Goal: Transaction & Acquisition: Purchase product/service

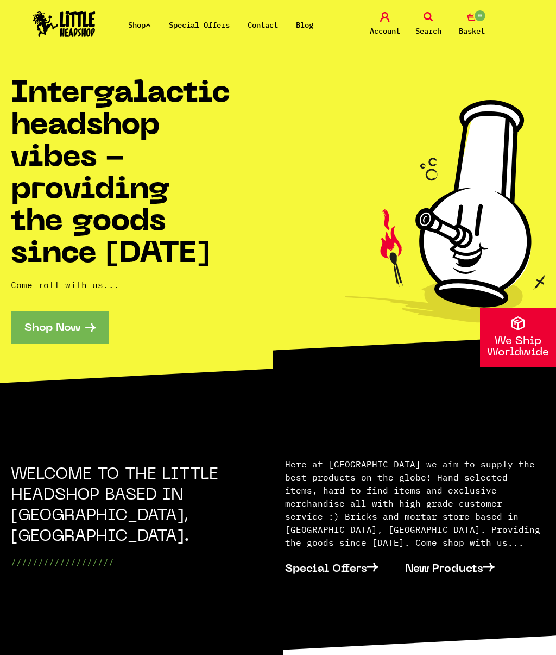
click at [432, 26] on span "Search" at bounding box center [429, 30] width 26 height 13
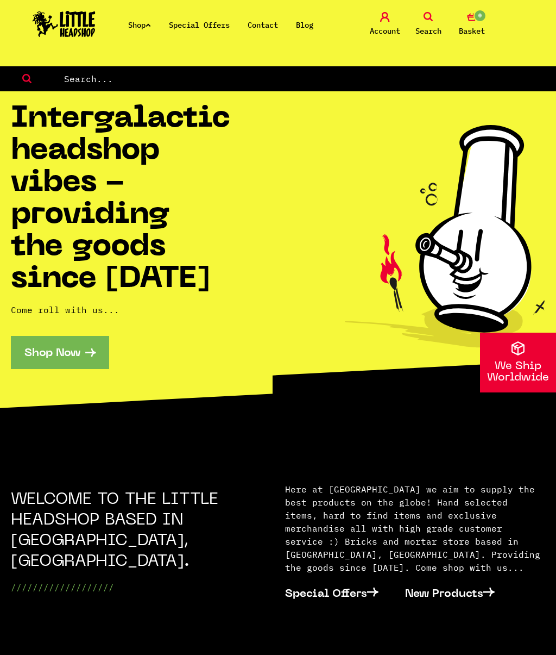
click at [74, 78] on input "text" at bounding box center [309, 79] width 493 height 14
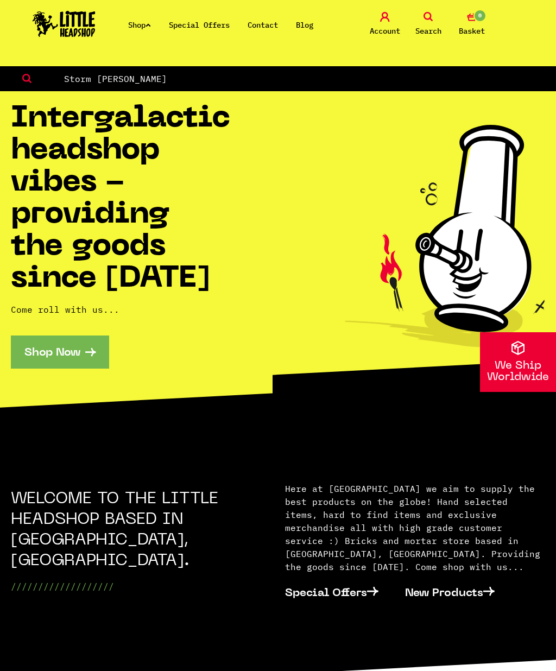
type input "Storm Bickel"
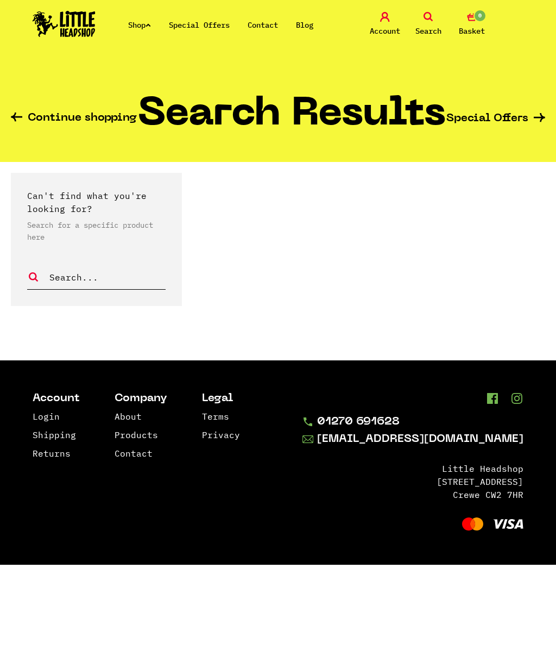
click at [140, 26] on link "Shop" at bounding box center [139, 25] width 23 height 10
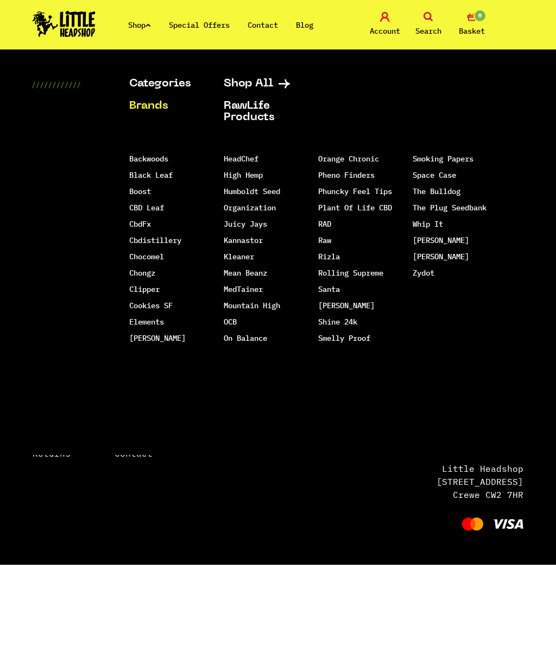
click at [323, 239] on link "Raw" at bounding box center [324, 240] width 13 height 10
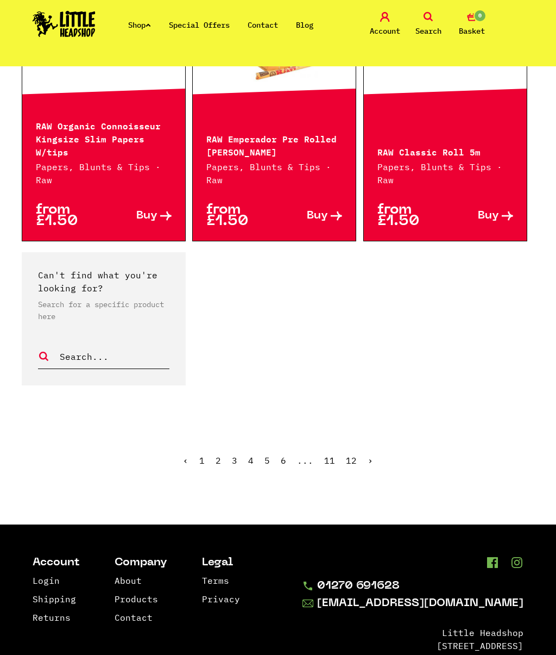
scroll to position [2163, 0]
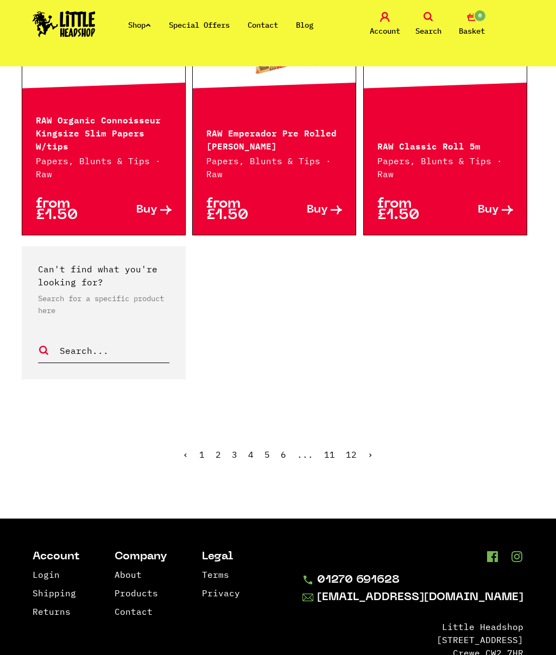
click at [221, 453] on link "2" at bounding box center [218, 454] width 5 height 11
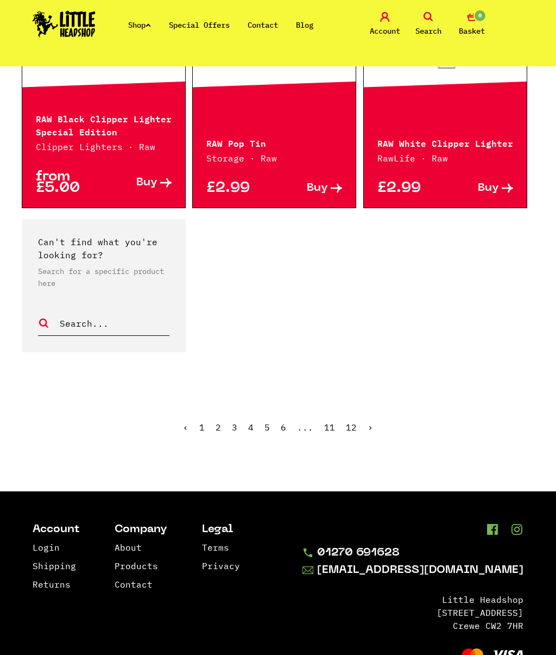
scroll to position [2187, 0]
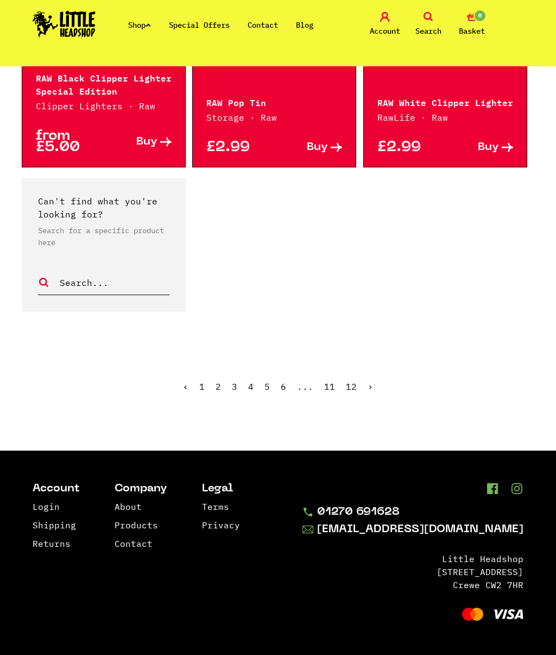
click at [378, 387] on ul "‹ 1 2 3 4 5 6 ... 11 12 ›" at bounding box center [278, 394] width 535 height 47
click at [237, 385] on link "3" at bounding box center [234, 386] width 5 height 11
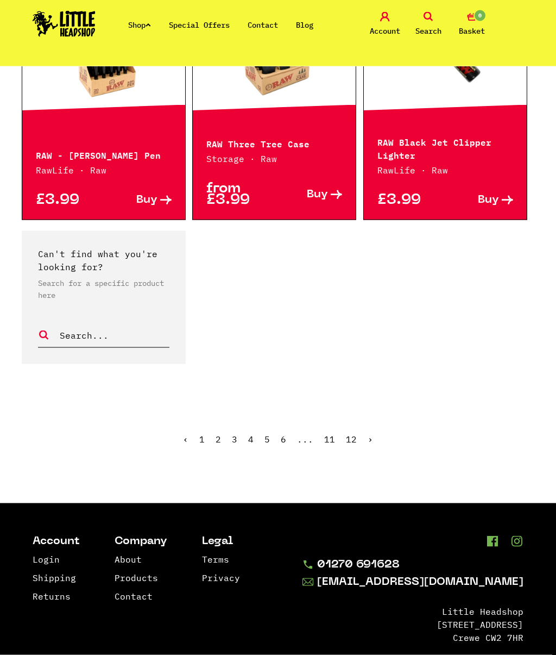
scroll to position [2151, 0]
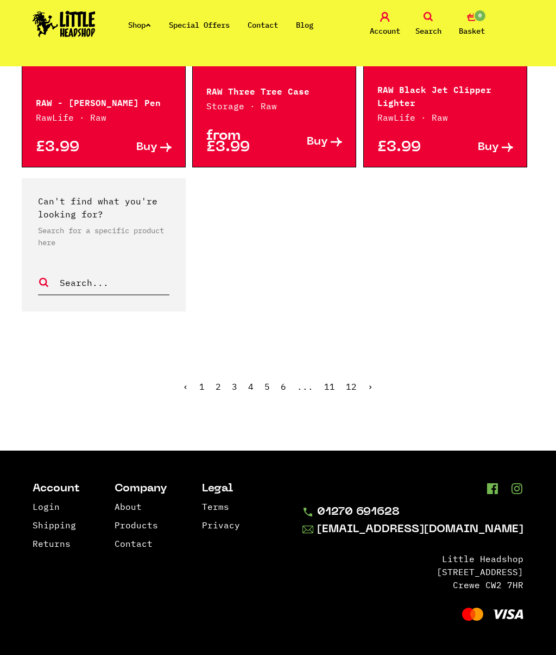
click at [372, 385] on link "›" at bounding box center [370, 386] width 5 height 11
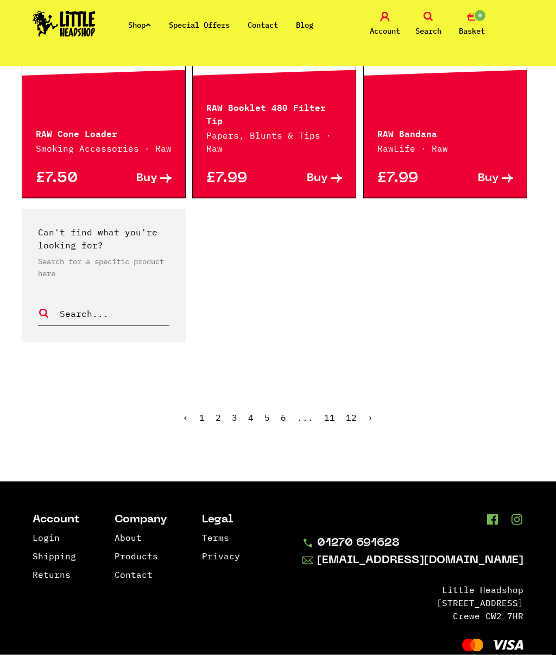
scroll to position [2099, 0]
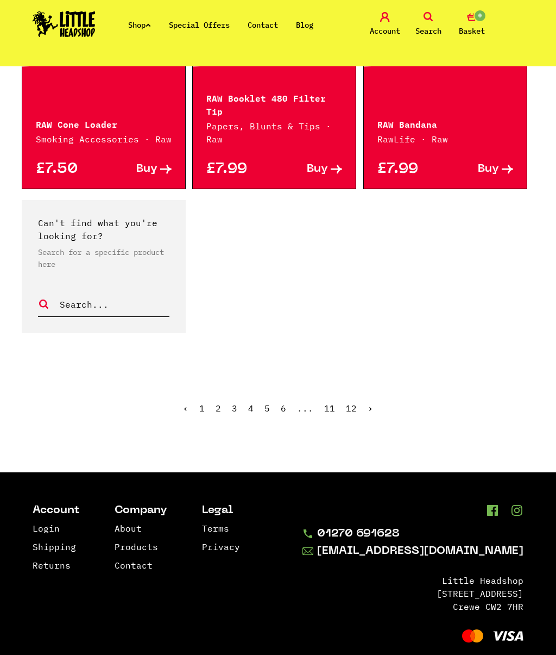
click at [372, 403] on link "›" at bounding box center [370, 408] width 5 height 11
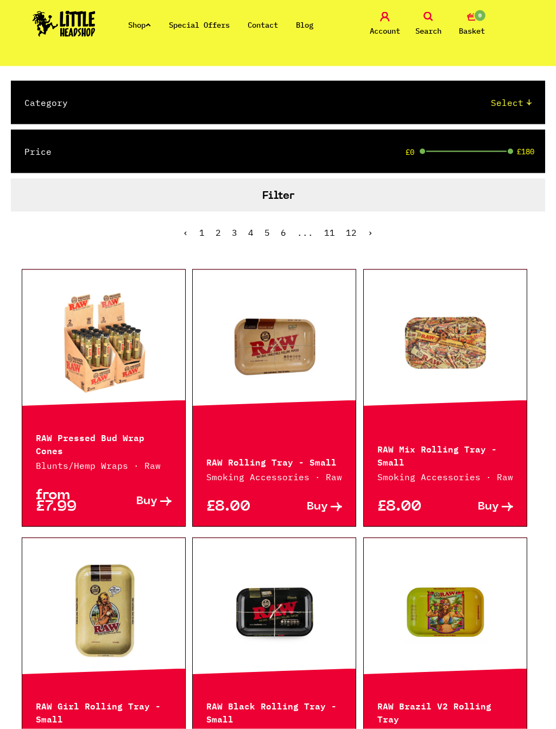
scroll to position [183, 0]
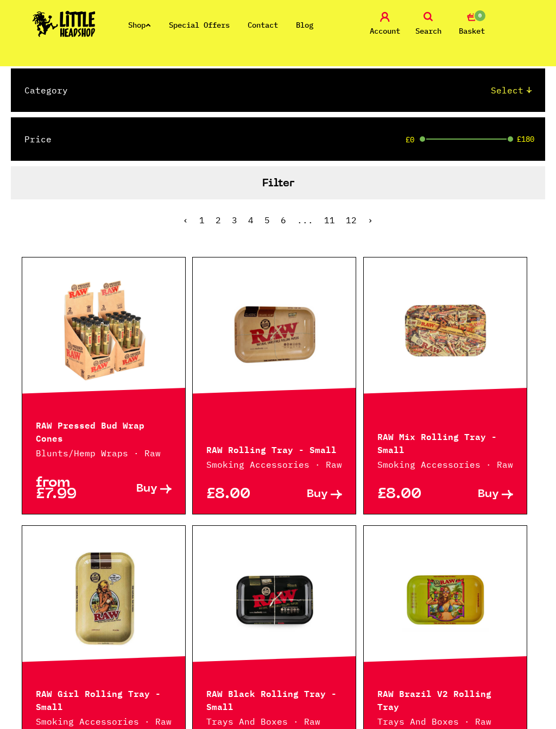
click at [133, 343] on link at bounding box center [103, 331] width 163 height 109
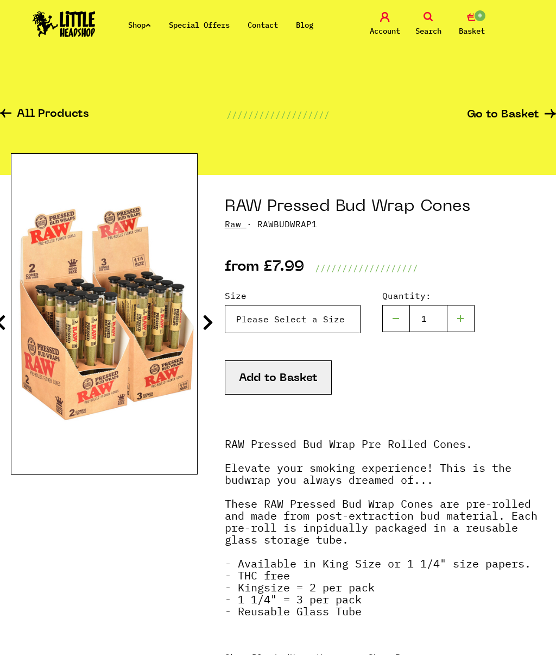
click at [292, 323] on select "Please Select a Size Kingsize - £7.99 1 1/4 - £7.99" at bounding box center [293, 319] width 136 height 28
select select "1319"
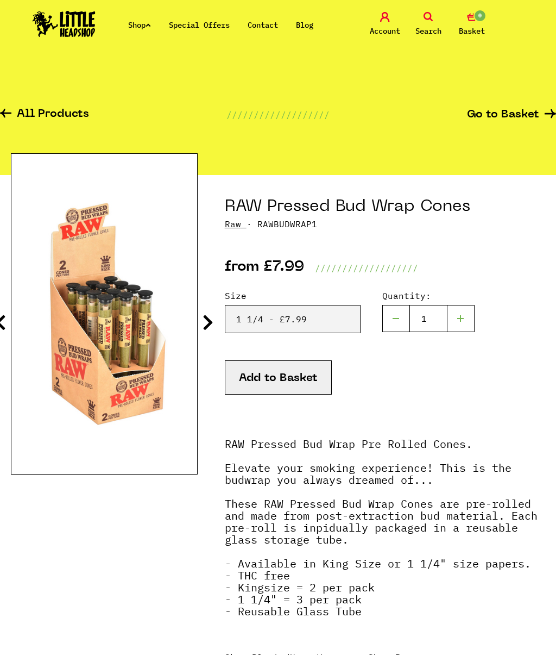
click at [456, 319] on div at bounding box center [461, 318] width 27 height 27
click at [468, 318] on div at bounding box center [461, 318] width 27 height 27
click at [474, 314] on div at bounding box center [461, 318] width 27 height 27
type input "3"
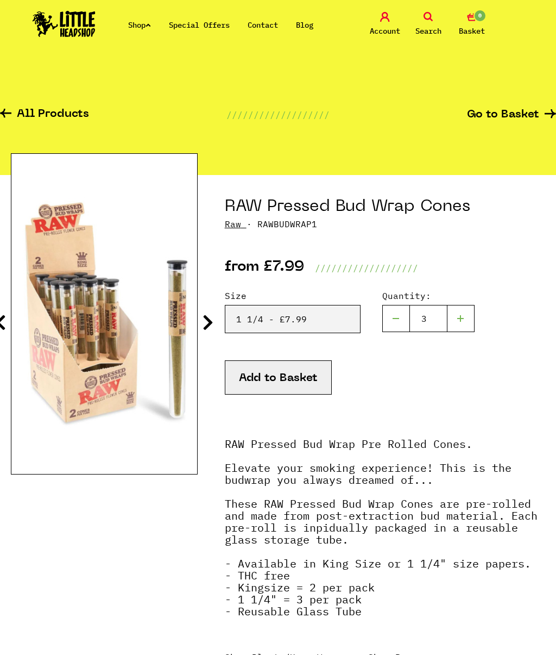
click at [278, 376] on button "Add to Basket" at bounding box center [278, 377] width 107 height 34
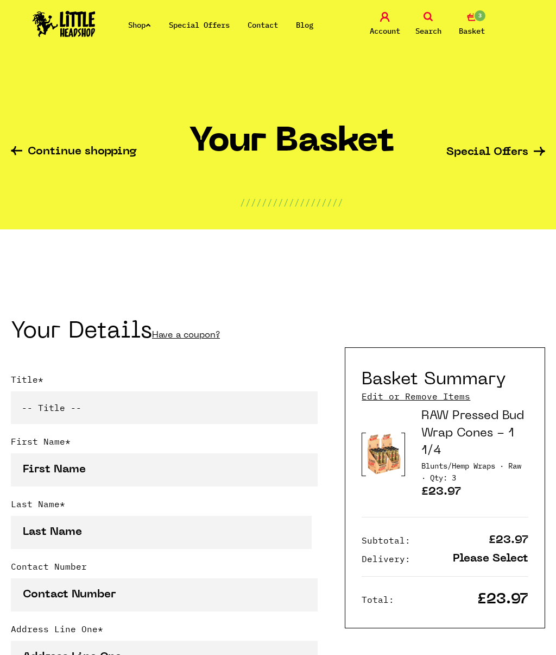
click at [44, 155] on link "Continue shopping" at bounding box center [74, 152] width 126 height 12
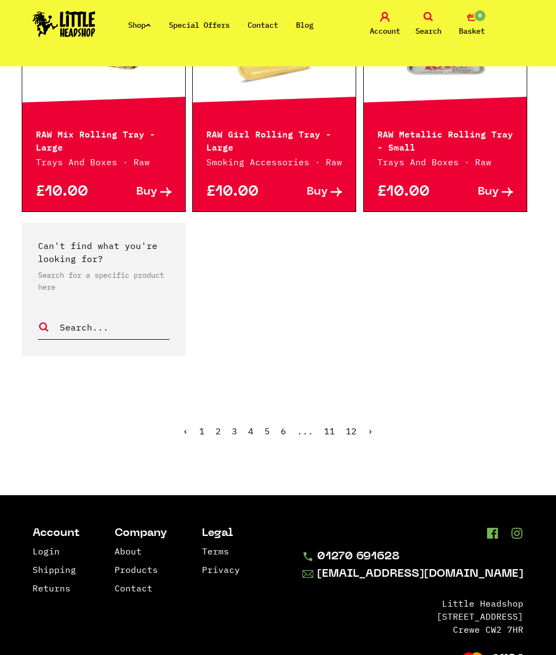
scroll to position [2100, 0]
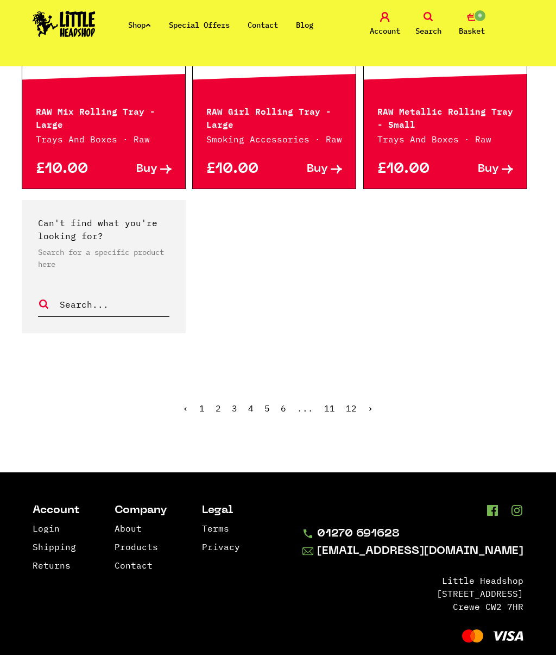
click at [370, 403] on link "›" at bounding box center [370, 408] width 5 height 11
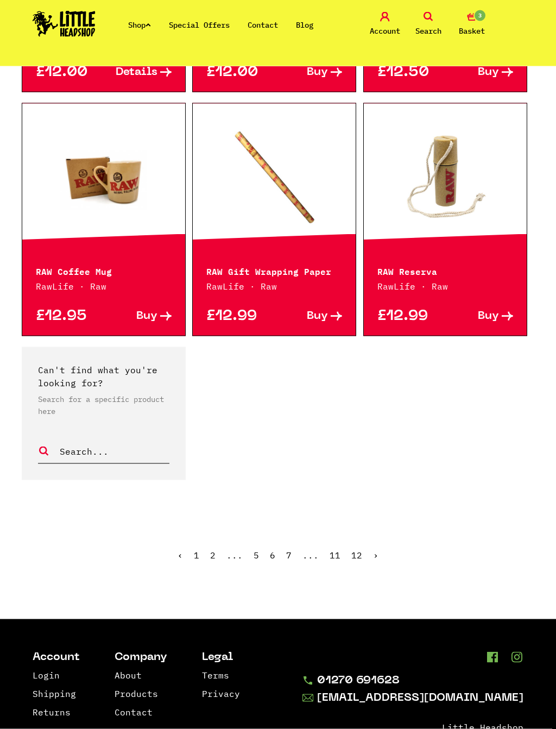
scroll to position [1928, 0]
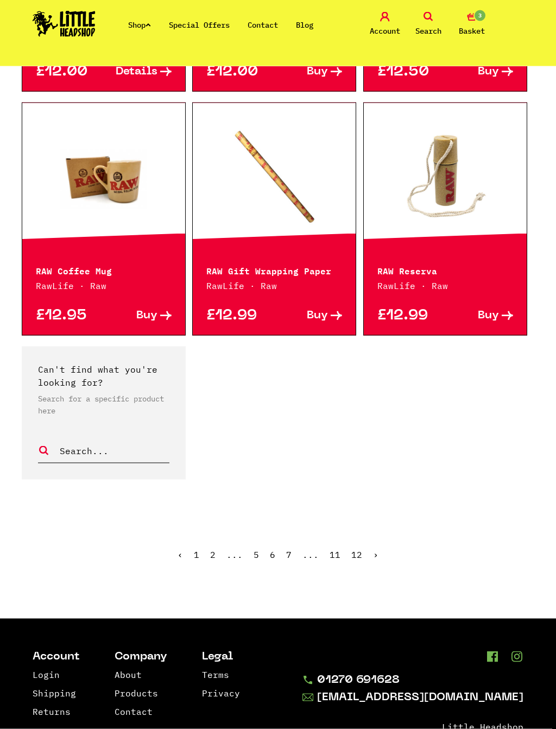
click at [375, 549] on link "›" at bounding box center [375, 554] width 5 height 11
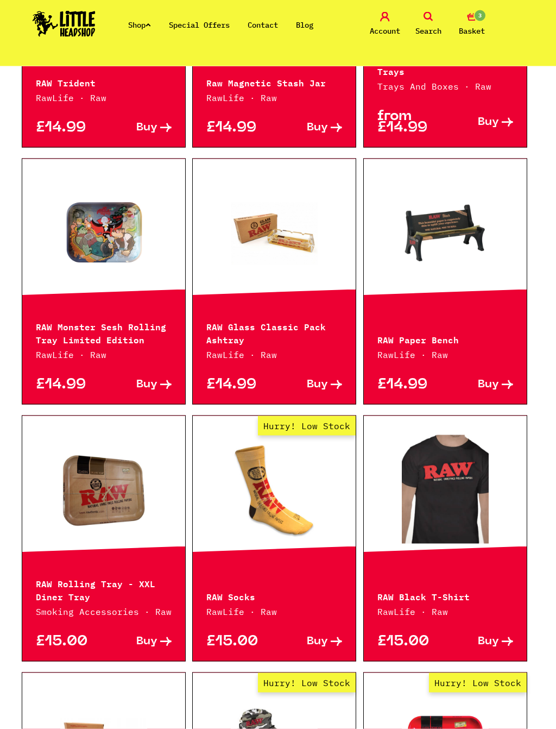
scroll to position [815, 0]
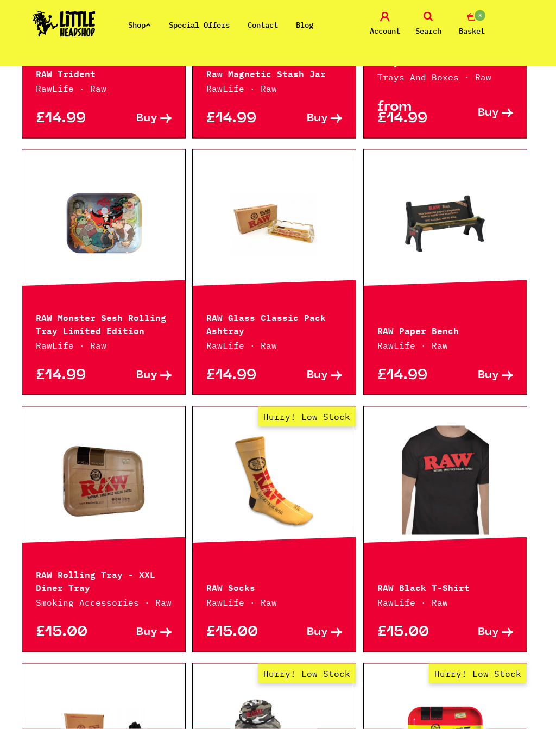
click at [498, 372] on span "Buy" at bounding box center [488, 375] width 21 height 11
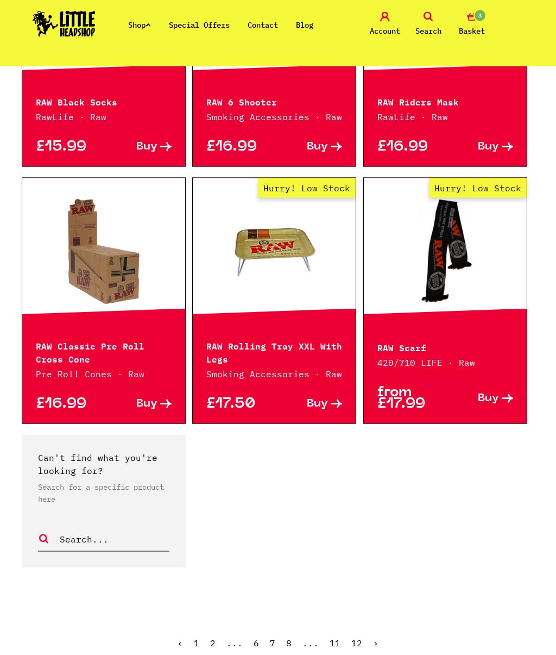
scroll to position [1855, 0]
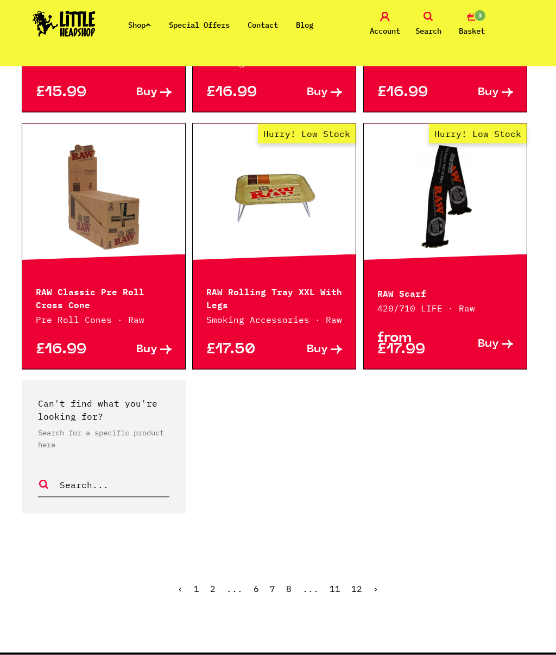
click at [376, 588] on link "›" at bounding box center [375, 588] width 5 height 11
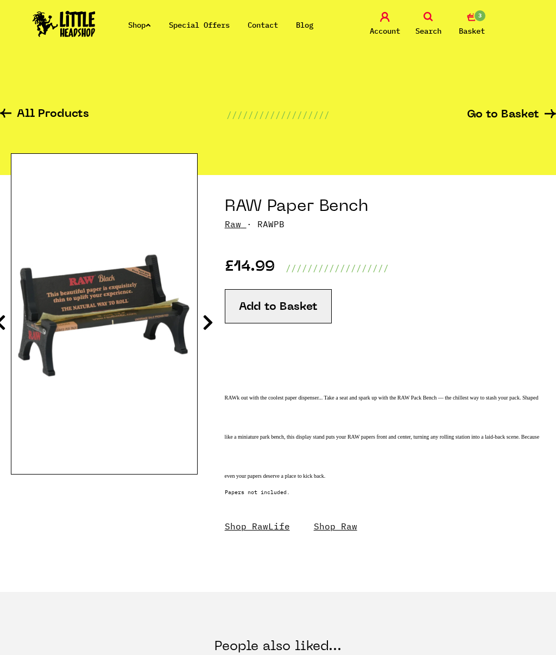
click at [287, 307] on button "Add to Basket" at bounding box center [278, 306] width 107 height 34
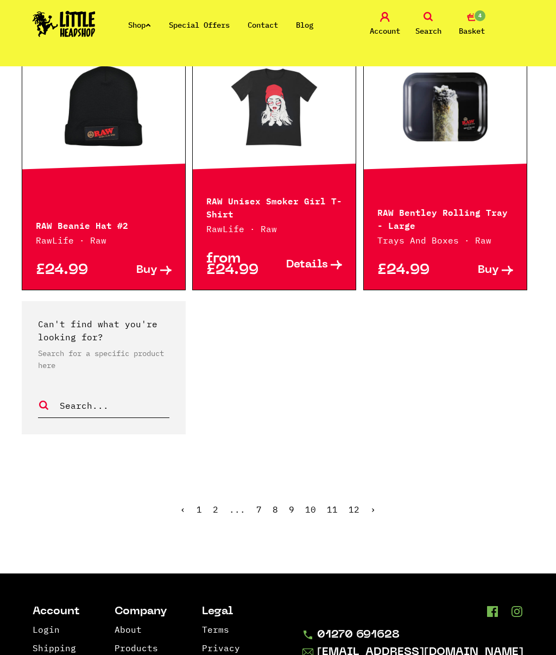
scroll to position [1923, 0]
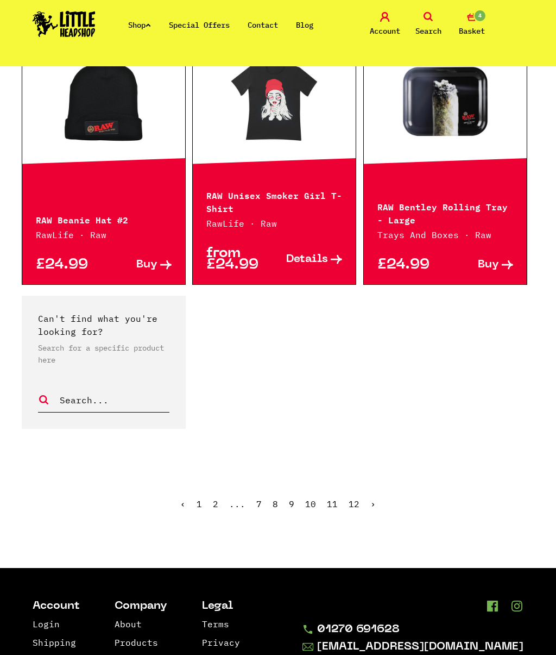
click at [374, 505] on link "›" at bounding box center [373, 503] width 5 height 11
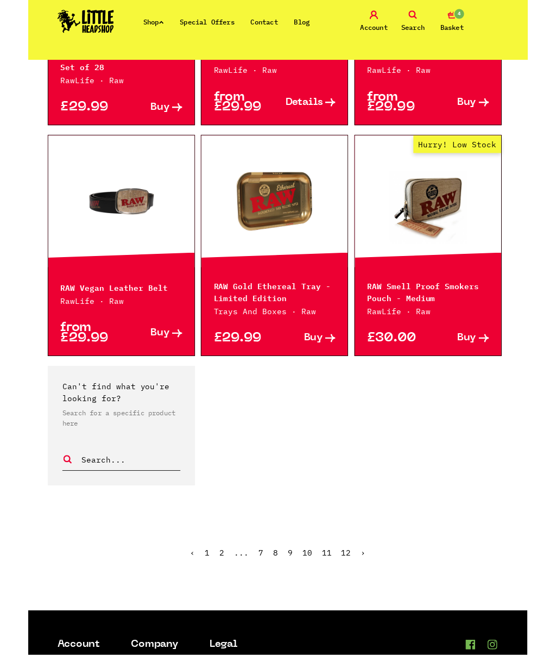
scroll to position [1828, 0]
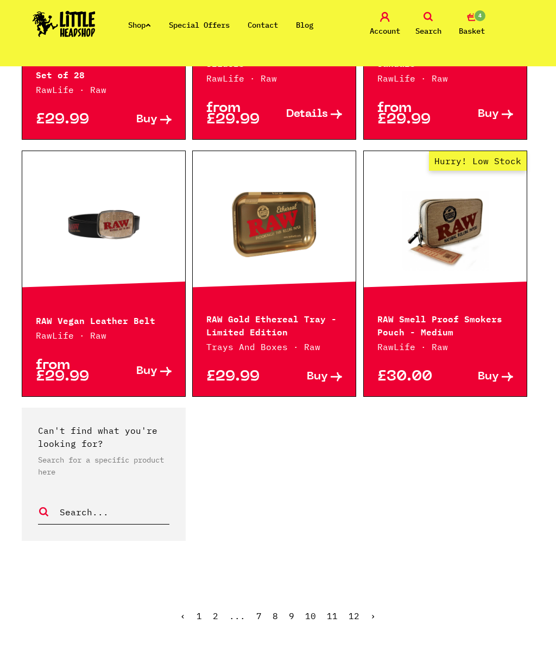
click at [373, 615] on link "›" at bounding box center [373, 615] width 5 height 11
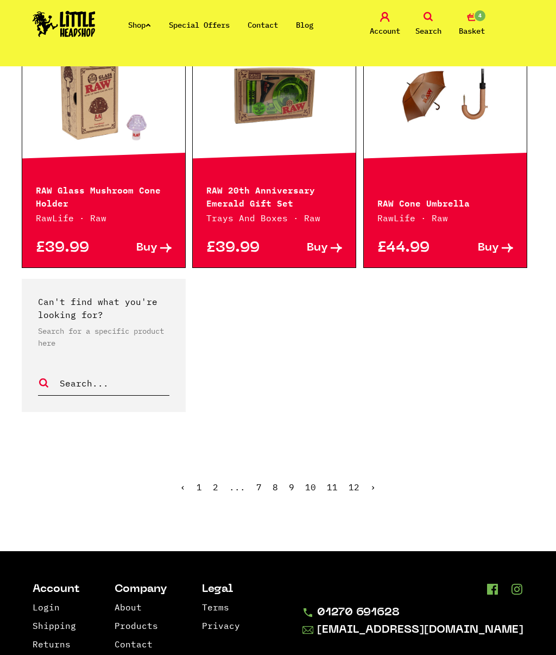
scroll to position [1965, 0]
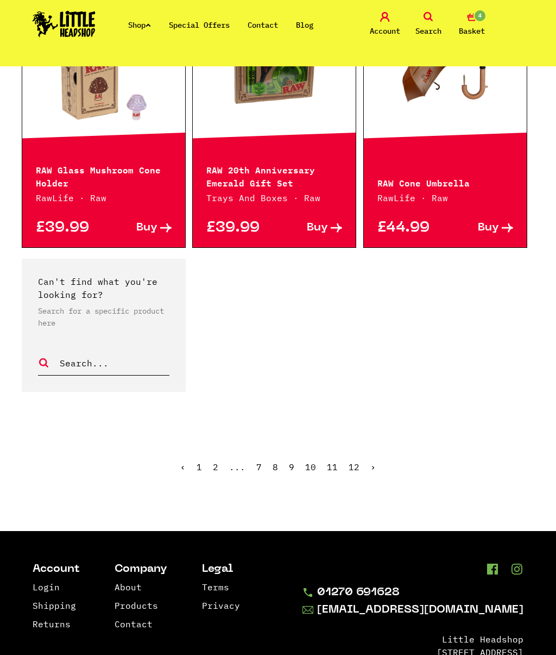
click at [374, 461] on link "›" at bounding box center [373, 466] width 5 height 11
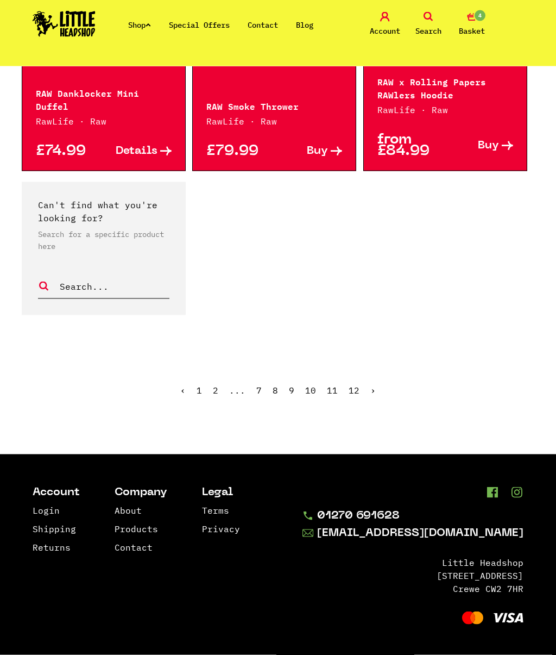
scroll to position [2095, 0]
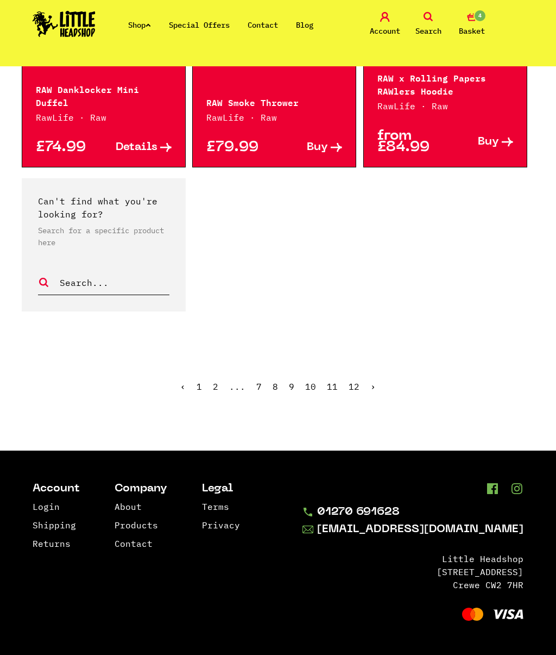
click at [374, 382] on link "›" at bounding box center [373, 386] width 5 height 11
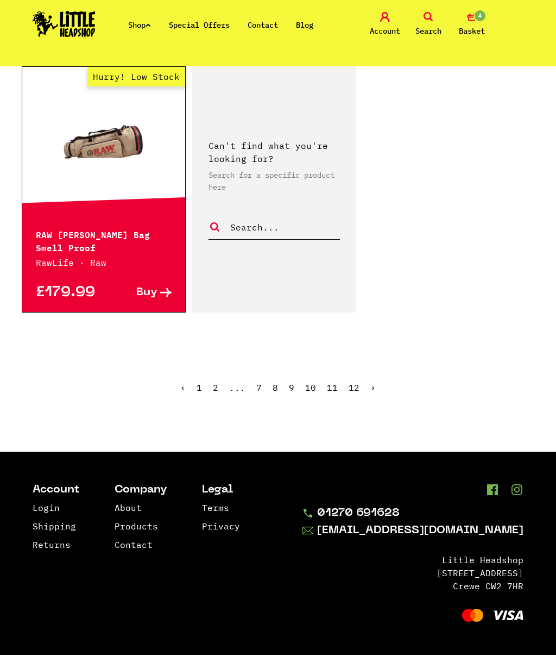
scroll to position [888, 0]
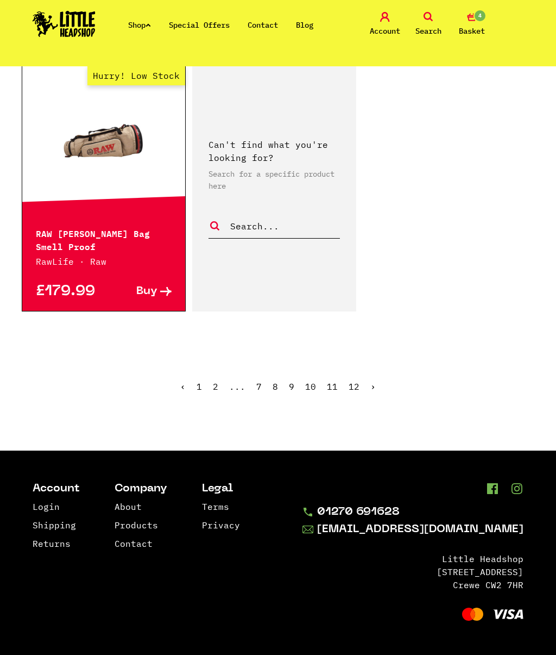
click at [430, 21] on icon at bounding box center [429, 17] width 10 height 10
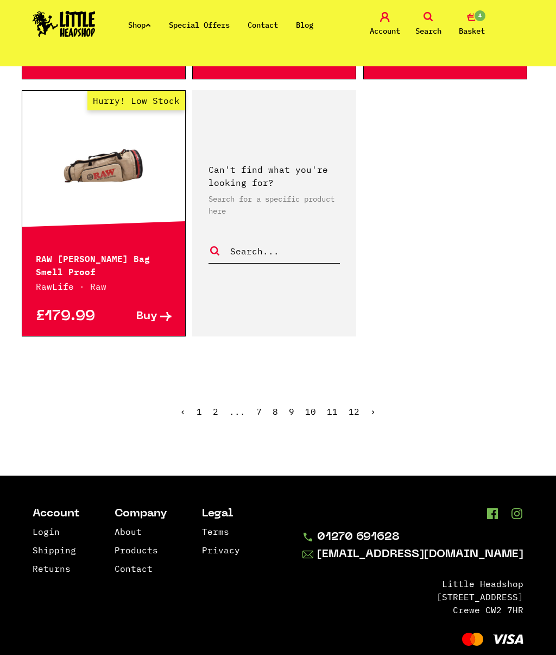
click at [435, 20] on link "Search" at bounding box center [429, 25] width 38 height 26
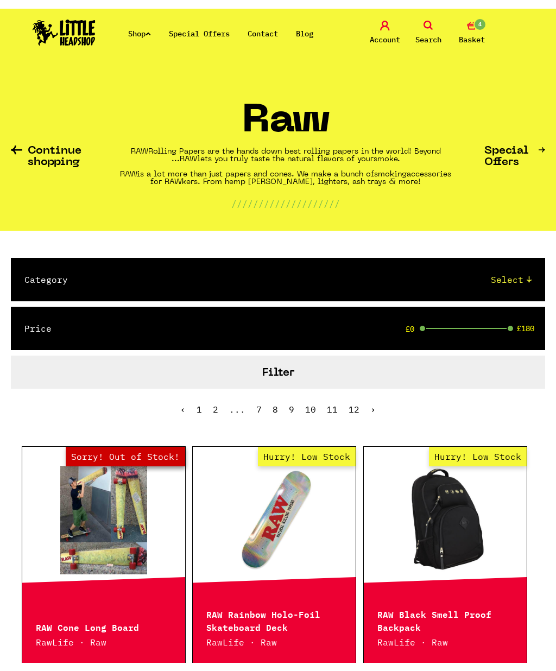
scroll to position [0, 0]
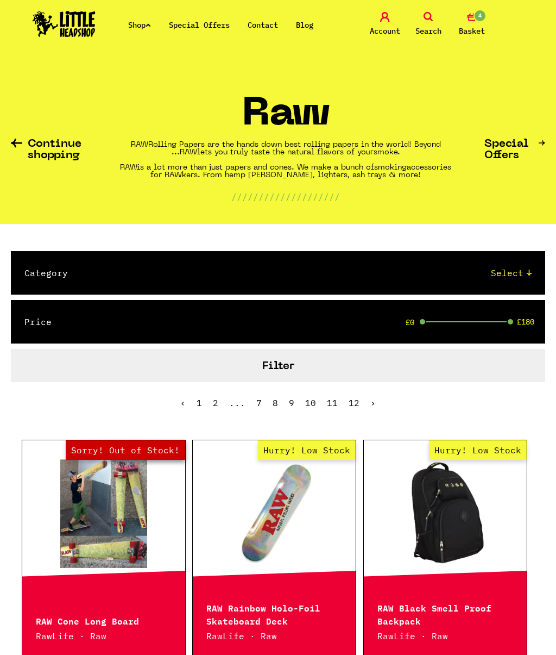
click at [425, 22] on link "Search" at bounding box center [429, 25] width 38 height 26
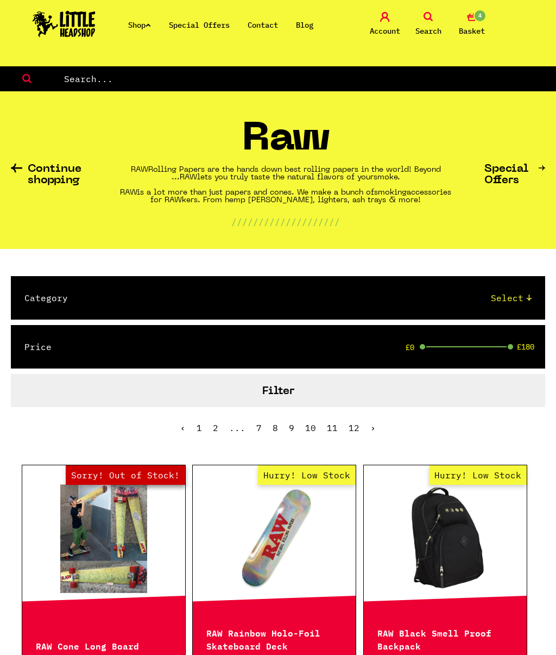
click at [223, 74] on input "text" at bounding box center [309, 79] width 493 height 14
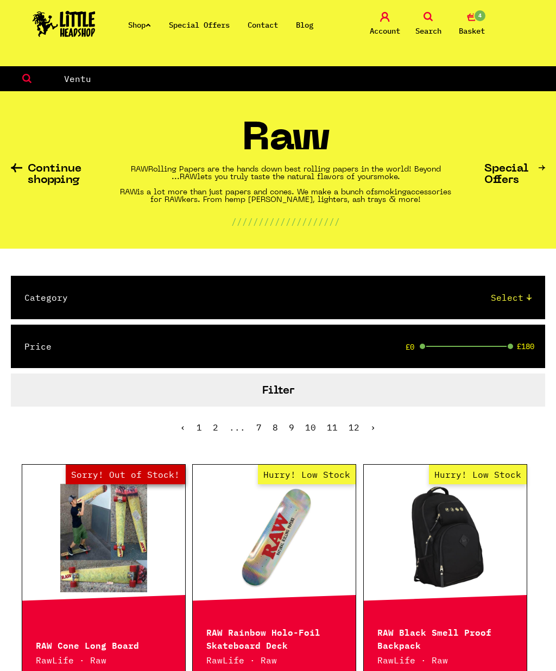
type input "Ventu"
